Goal: Information Seeking & Learning: Find specific fact

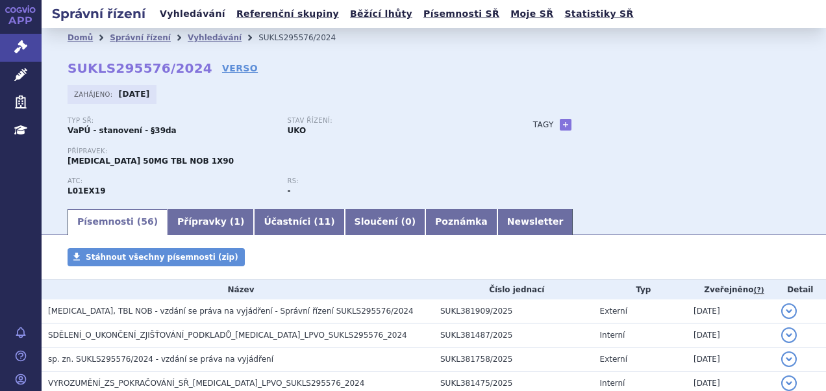
click at [179, 16] on link "Vyhledávání" at bounding box center [192, 14] width 73 height 18
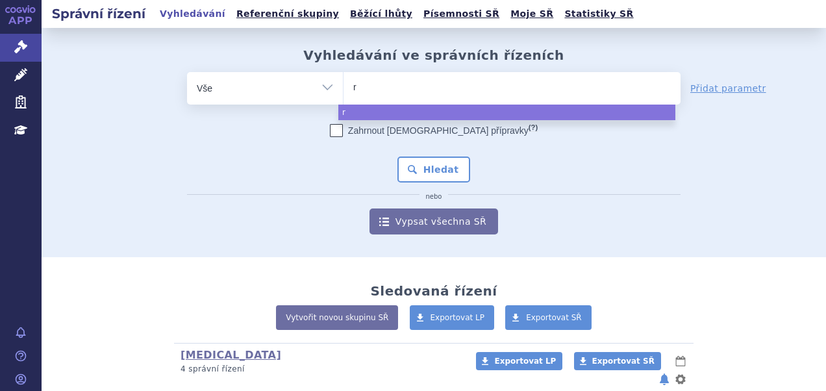
type input "ry"
type input "rybr"
type input "rybre"
type input "rybrevan"
type input "rybrevant"
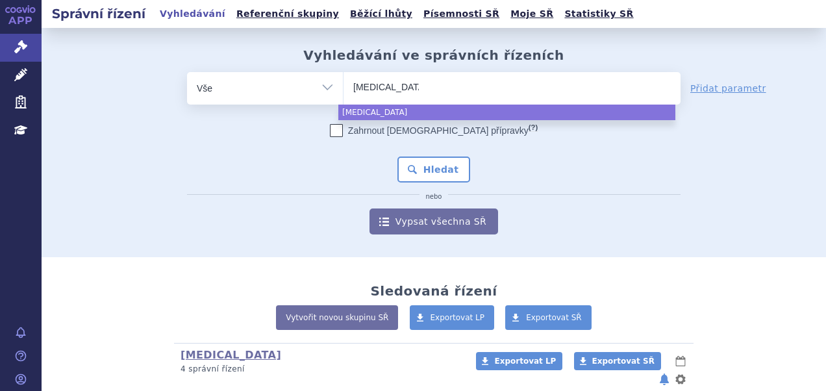
select select "rybrevant"
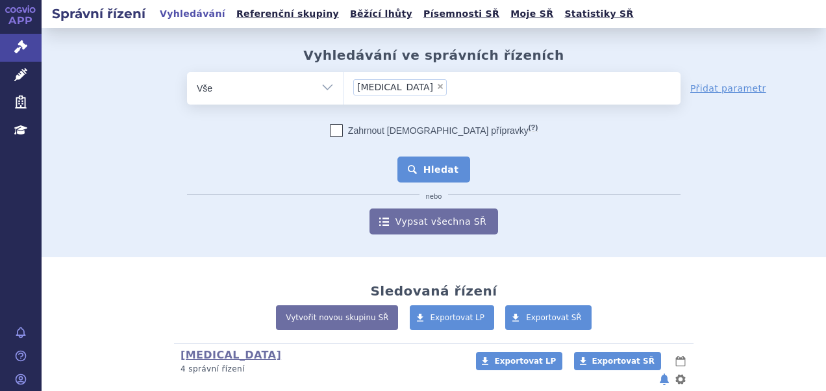
click at [418, 168] on button "Hledat" at bounding box center [433, 170] width 73 height 26
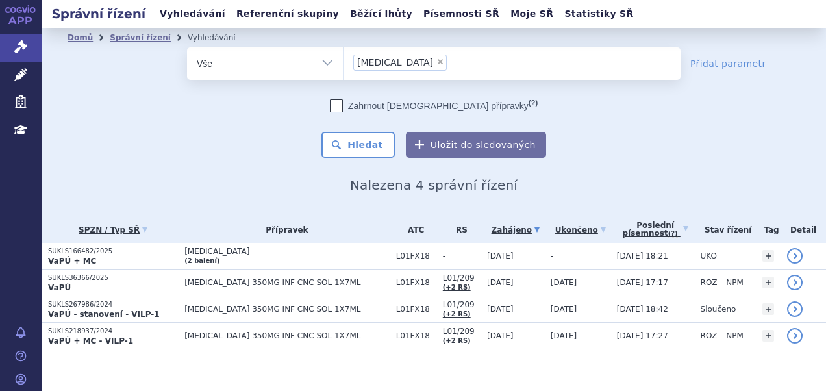
scroll to position [9, 0]
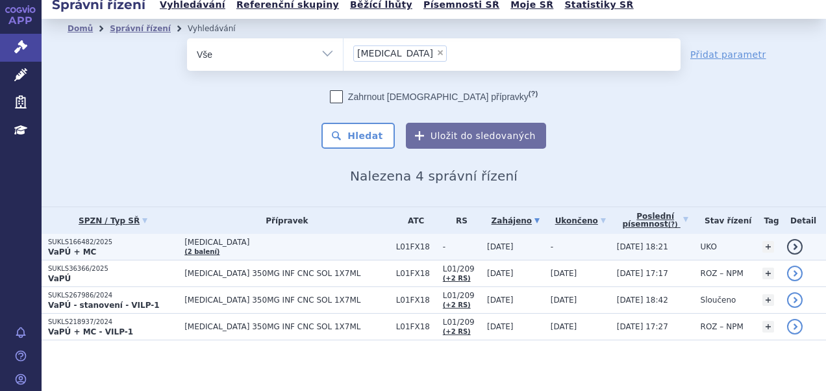
click at [117, 247] on p "VaPÚ + MC" at bounding box center [113, 252] width 130 height 10
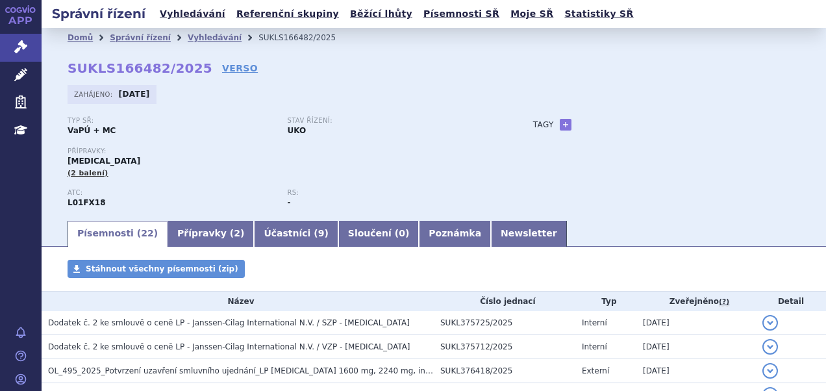
scroll to position [195, 0]
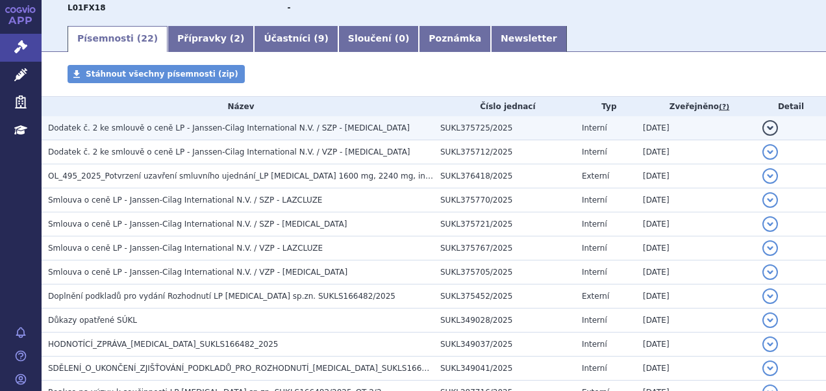
click at [762, 123] on button "detail" at bounding box center [770, 128] width 16 height 16
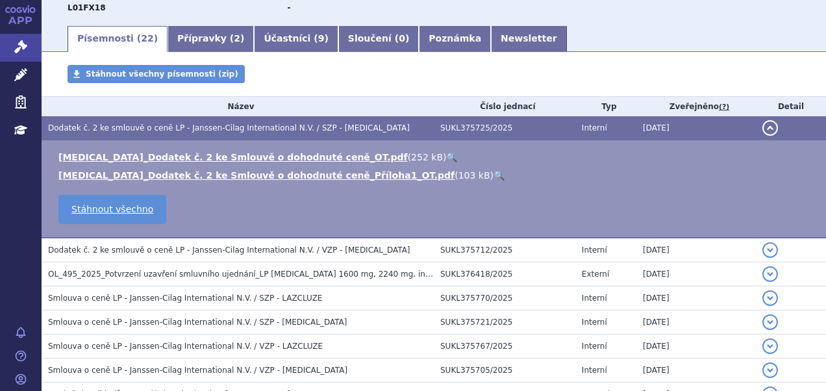
click at [446, 155] on link "🔍" at bounding box center [451, 157] width 11 height 10
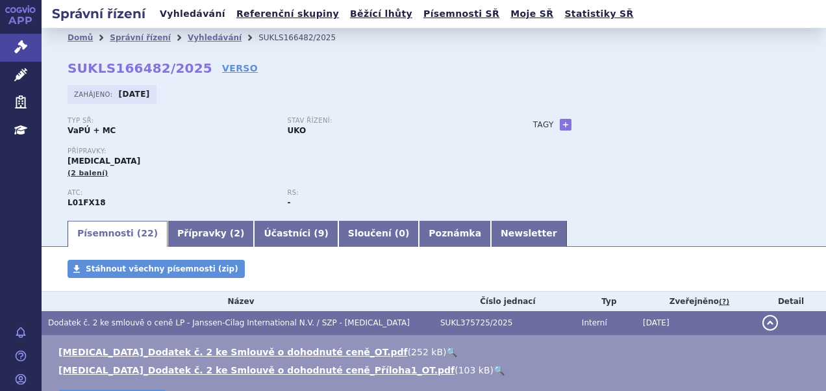
click at [191, 8] on link "Vyhledávání" at bounding box center [192, 14] width 73 height 18
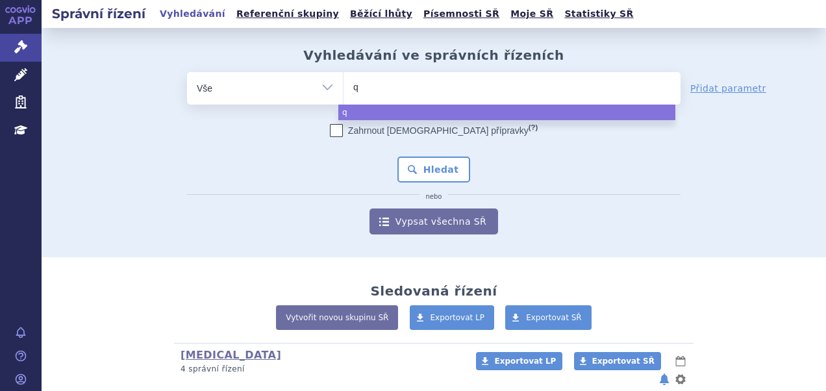
type input "qi"
type input "qinl"
type input "qinlo"
type input "[MEDICAL_DATA]"
select select "[MEDICAL_DATA]"
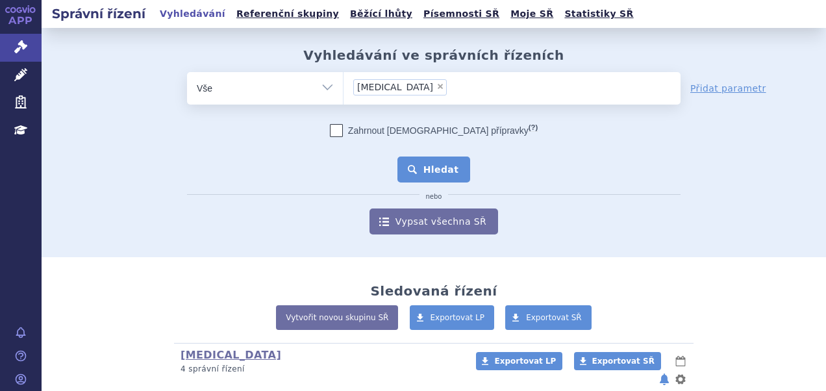
click at [425, 161] on button "Hledat" at bounding box center [433, 170] width 73 height 26
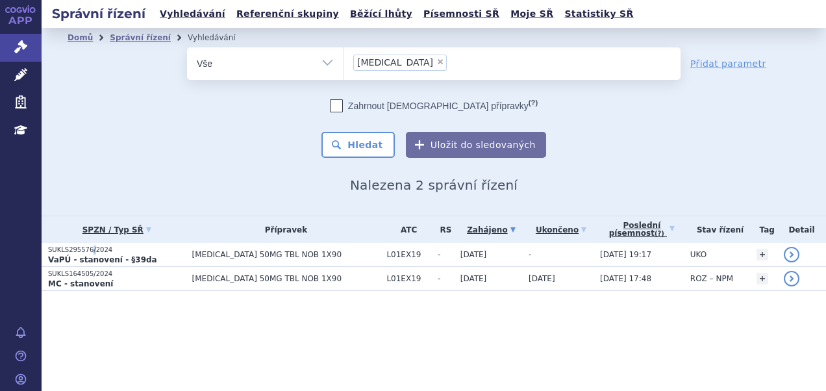
click at [88, 253] on p "SUKLS295576/2024" at bounding box center [117, 249] width 138 height 9
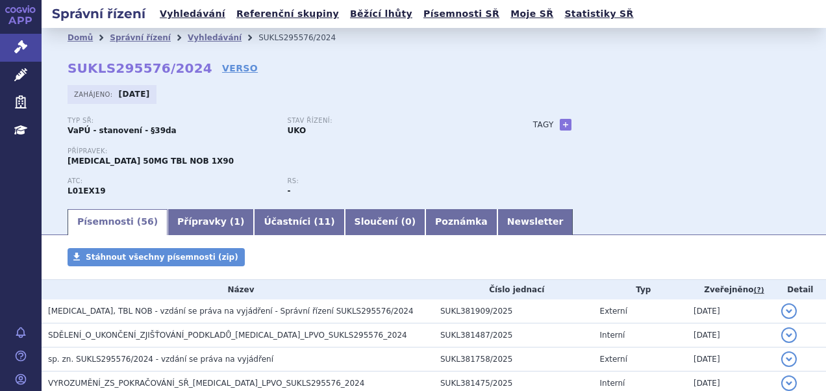
drag, startPoint x: 86, startPoint y: 62, endPoint x: 189, endPoint y: 68, distance: 102.7
click at [189, 68] on div "Domů Správní řízení Vyhledávání SUKLS295576/2024 SUKLS295576/2024 VERSO [GEOGRA…" at bounding box center [434, 127] width 785 height 160
click at [147, 58] on div "Domů Správní řízení Vyhledávání SUKLS295576/2024 SUKLS295576/2024 VERSO [GEOGRA…" at bounding box center [434, 127] width 785 height 160
drag, startPoint x: 101, startPoint y: 68, endPoint x: 188, endPoint y: 67, distance: 86.4
click at [188, 66] on strong "SUKLS295576/2024" at bounding box center [140, 68] width 145 height 16
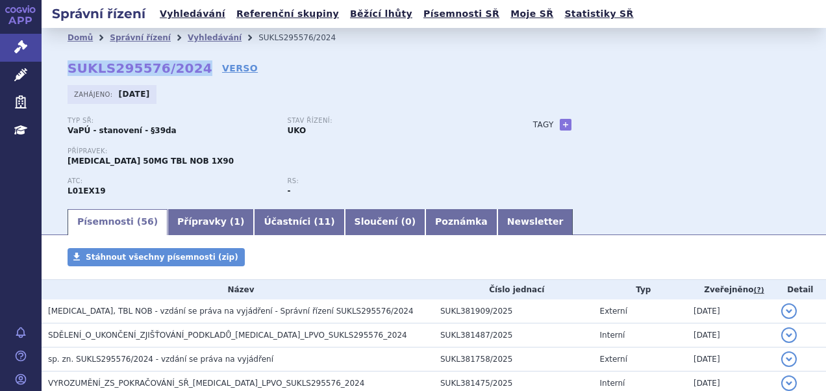
copy strong "SUKLS295576/2024"
